Goal: Find specific page/section: Find specific page/section

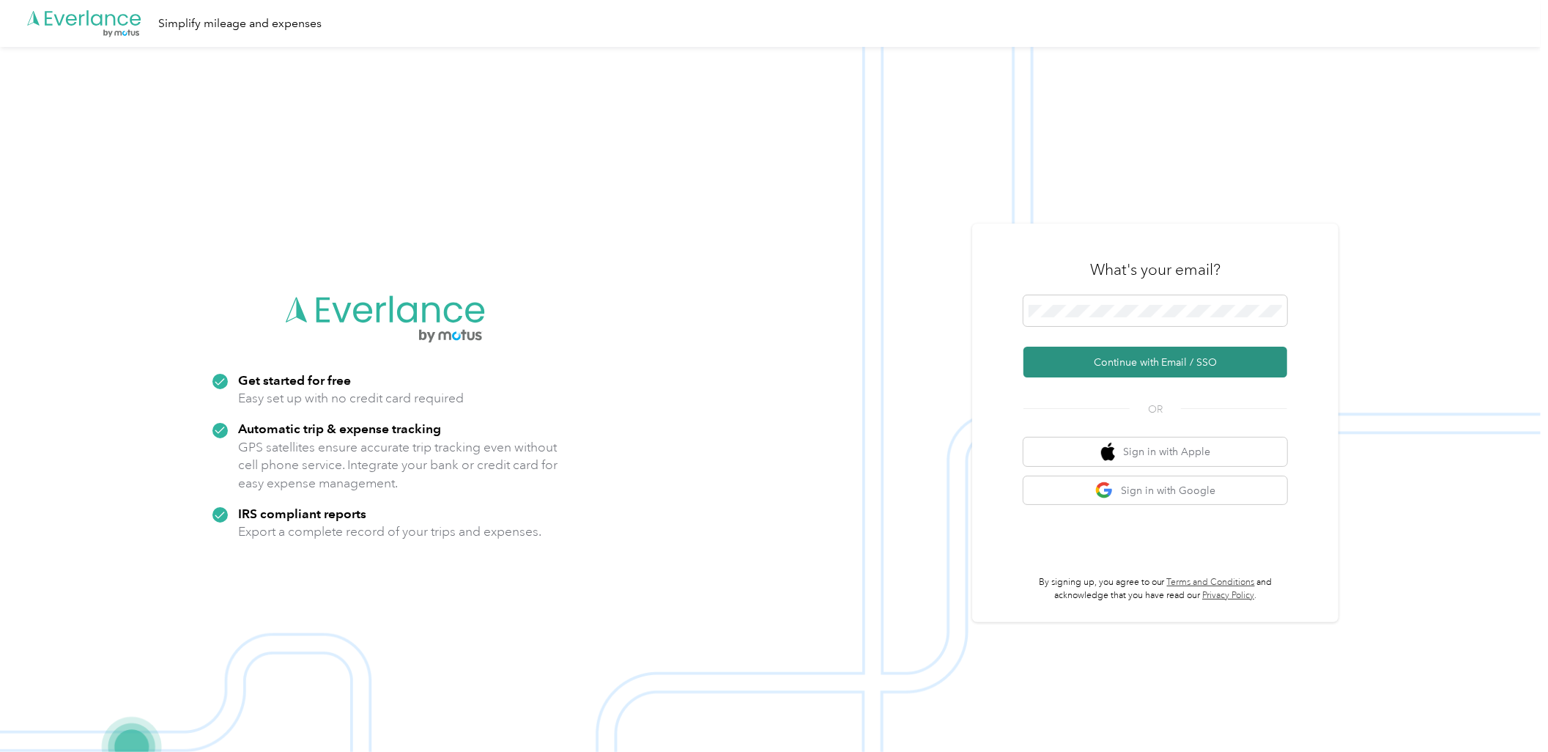
click at [1064, 363] on button "Continue with Email / SSO" at bounding box center [1155, 362] width 264 height 31
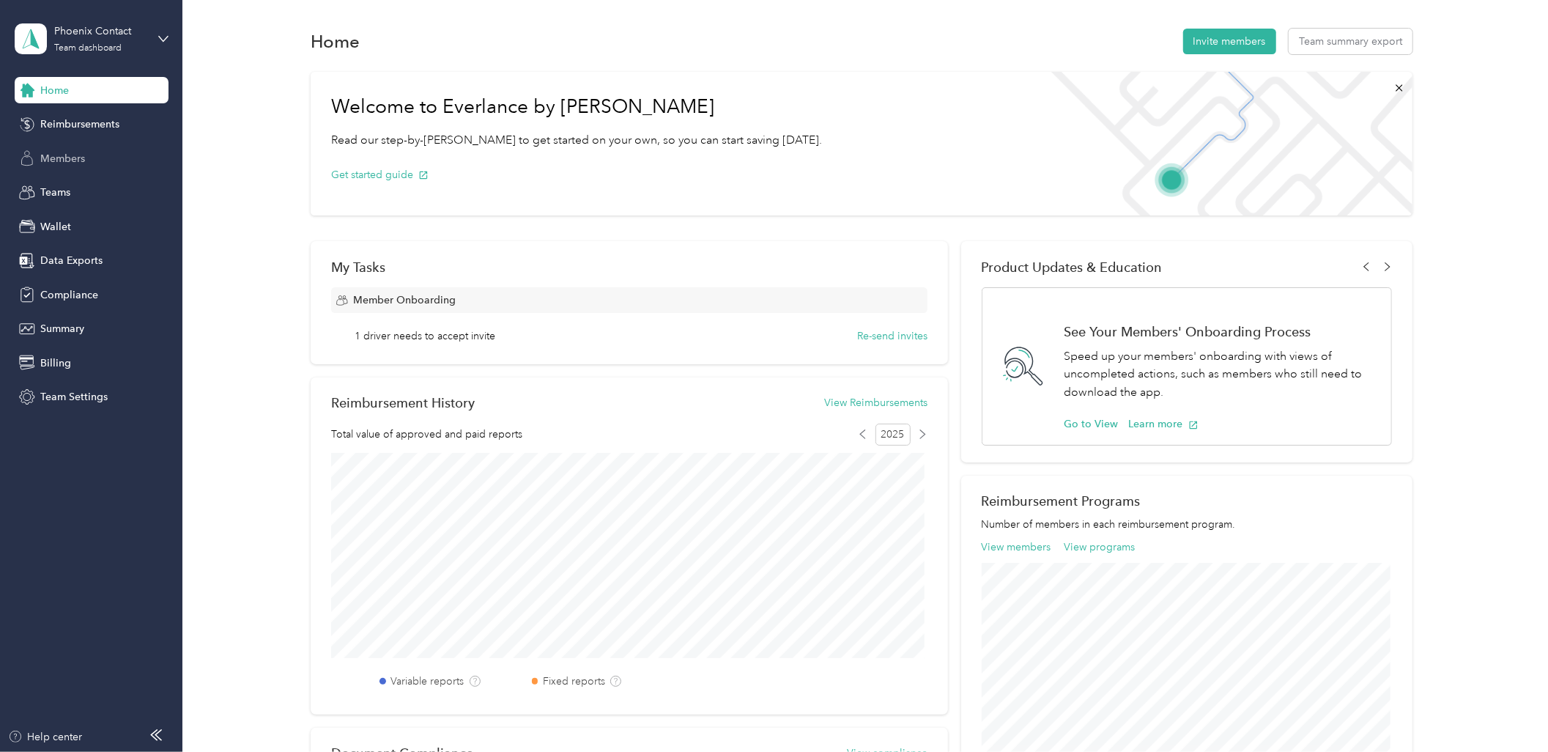
click at [86, 160] on div "Members" at bounding box center [92, 158] width 154 height 26
